Goal: Task Accomplishment & Management: Complete application form

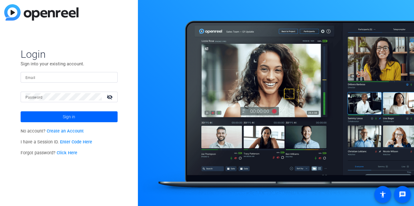
click at [28, 77] on mat-label "Email" at bounding box center [30, 78] width 10 height 4
click at [28, 77] on input "Email" at bounding box center [68, 77] width 87 height 7
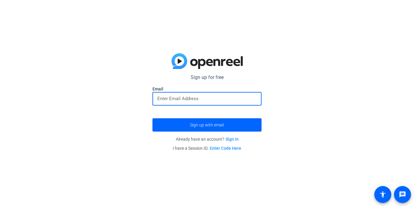
click at [197, 98] on input "email" at bounding box center [206, 98] width 99 height 7
click at [234, 139] on link "Sign in" at bounding box center [231, 139] width 13 height 5
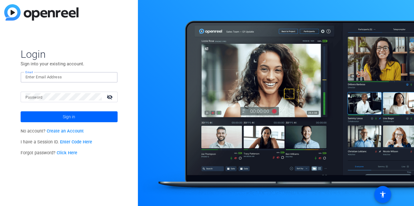
click at [38, 78] on input "Email" at bounding box center [68, 77] width 87 height 7
type input "notpegmatite05@gmail.com"
click at [46, 92] on form "Login Sign into your existing account. Email notpegmatite05@gmail.com Password …" at bounding box center [69, 85] width 97 height 75
click at [73, 132] on link "Create an Account" at bounding box center [65, 131] width 37 height 5
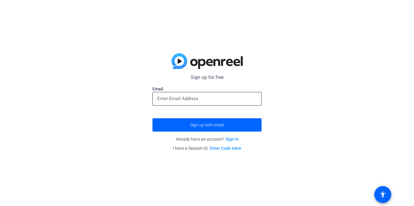
click at [181, 105] on div at bounding box center [206, 99] width 99 height 14
